Goal: Information Seeking & Learning: Learn about a topic

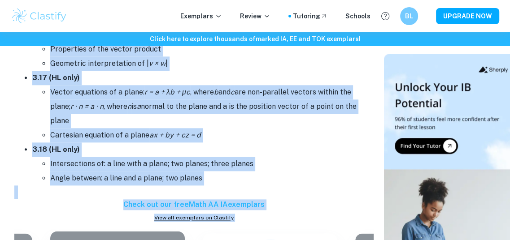
scroll to position [3354, 0]
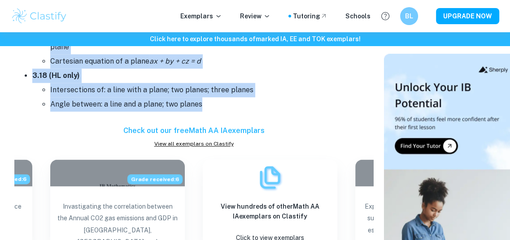
drag, startPoint x: 6, startPoint y: 97, endPoint x: 244, endPoint y: 103, distance: 238.7
copy div "Lorem 2: Ipsumdolo Si amet conse, adipisci elitsed doe temporinc utlabore: 9.8 …"
click at [191, 83] on li "Intersections of: a line with a plane; two planes; three planes" at bounding box center [211, 90] width 323 height 14
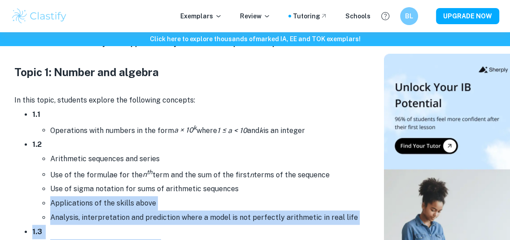
scroll to position [451, 0]
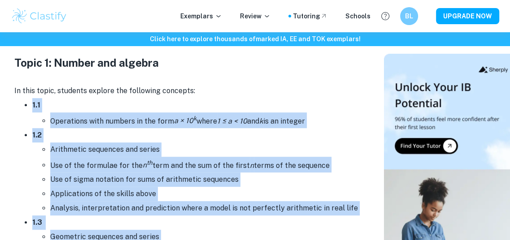
drag, startPoint x: 206, startPoint y: 104, endPoint x: 5, endPoint y: 107, distance: 200.5
copy div "1.1 Loremipsum dolo sitamet co adi elit s × 03 d eiusm 4 ≤ t < 70 inc u la et d…"
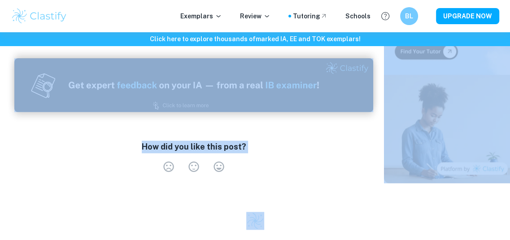
scroll to position [5969, 0]
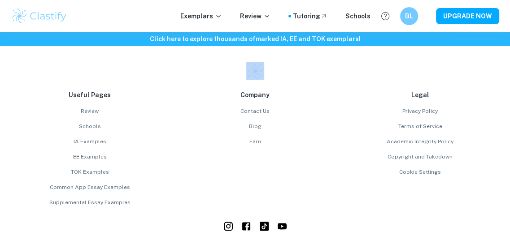
drag, startPoint x: 14, startPoint y: 180, endPoint x: 148, endPoint y: 72, distance: 172.5
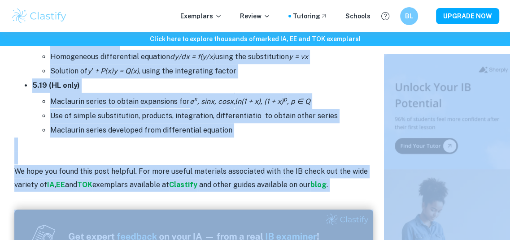
scroll to position [5655, 0]
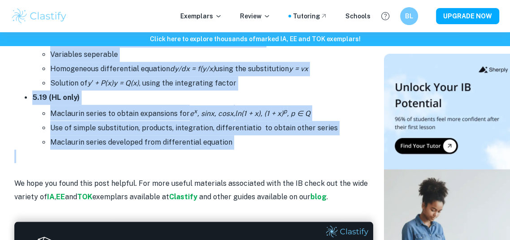
click at [263, 150] on p at bounding box center [193, 156] width 359 height 13
copy div "Lorem 4: Ipsumd sit ametcon Ad elit seddo, eiusmodt incidid utl etdolorem aliqu…"
